Goal: Navigation & Orientation: Find specific page/section

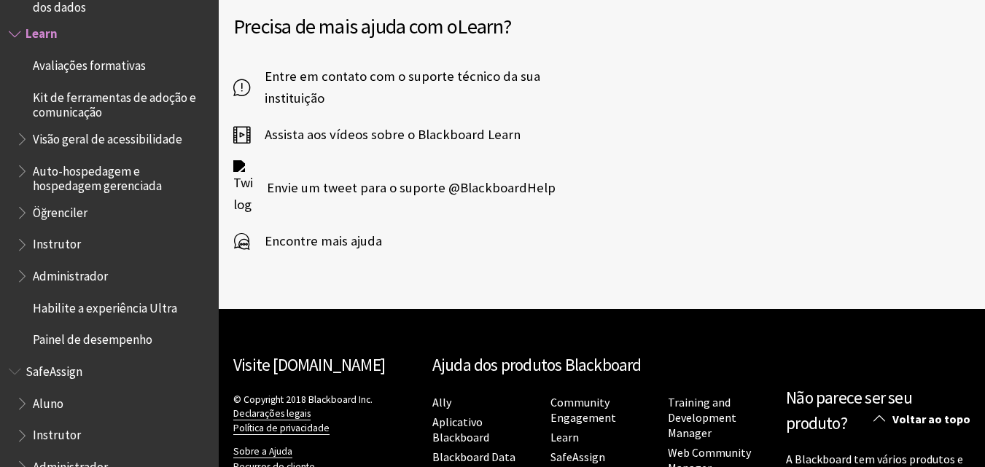
scroll to position [874, 0]
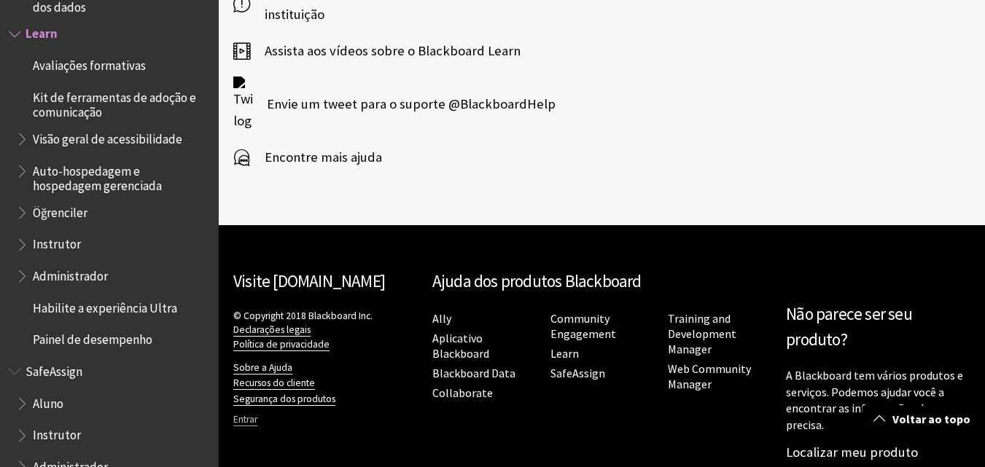
click at [248, 413] on link "Entrar" at bounding box center [245, 419] width 24 height 13
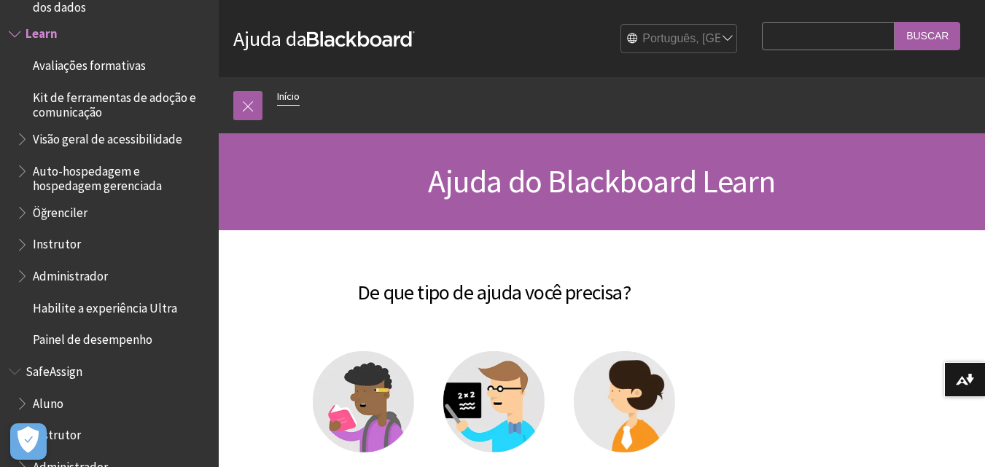
click at [289, 102] on link "Início" at bounding box center [288, 96] width 23 height 18
